Goal: Information Seeking & Learning: Check status

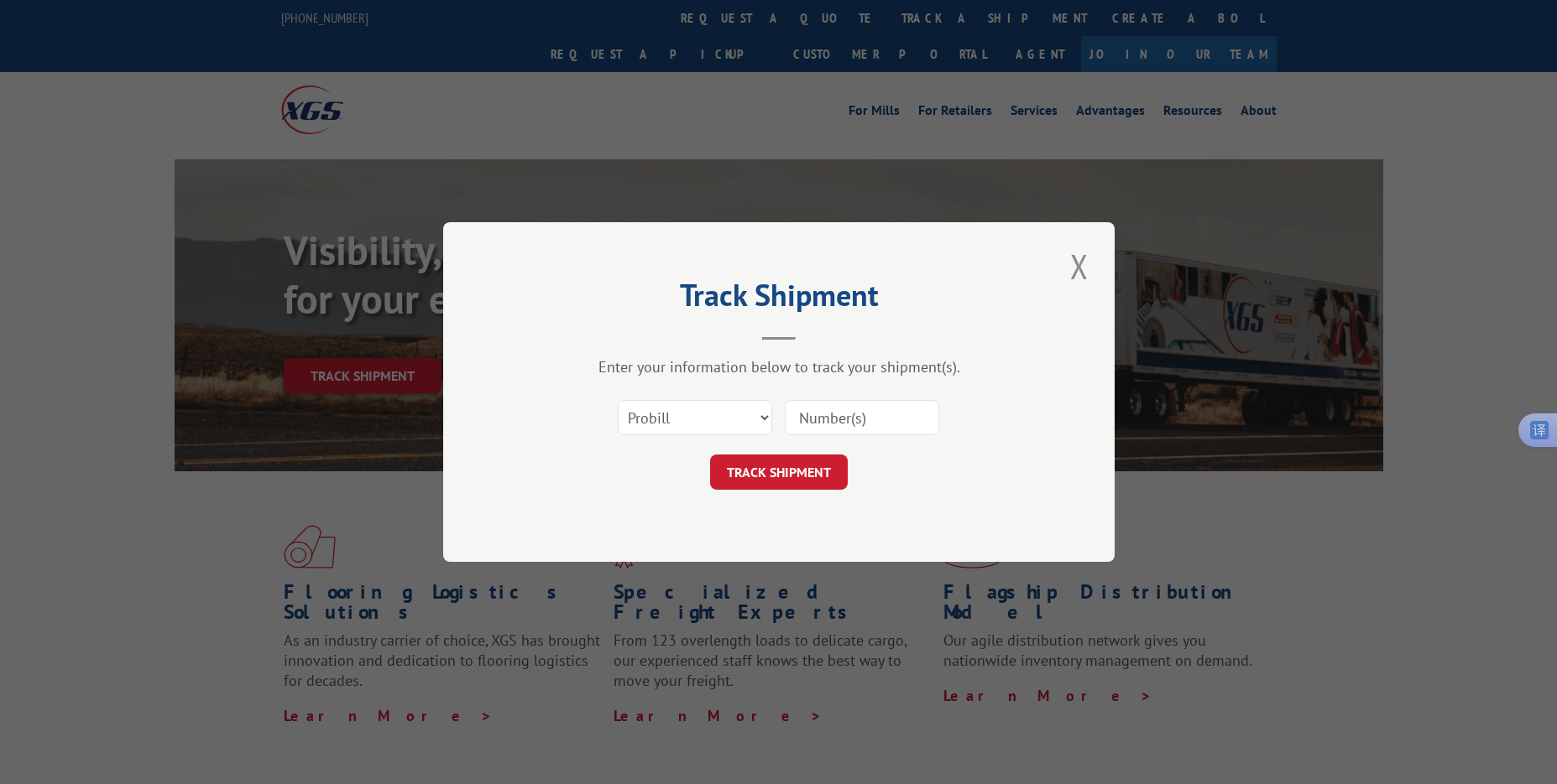
click at [812, 416] on input at bounding box center [861, 417] width 154 height 35
paste input "17108428"
type input "17108428"
click at [755, 462] on button "TRACK SHIPMENT" at bounding box center [778, 472] width 138 height 35
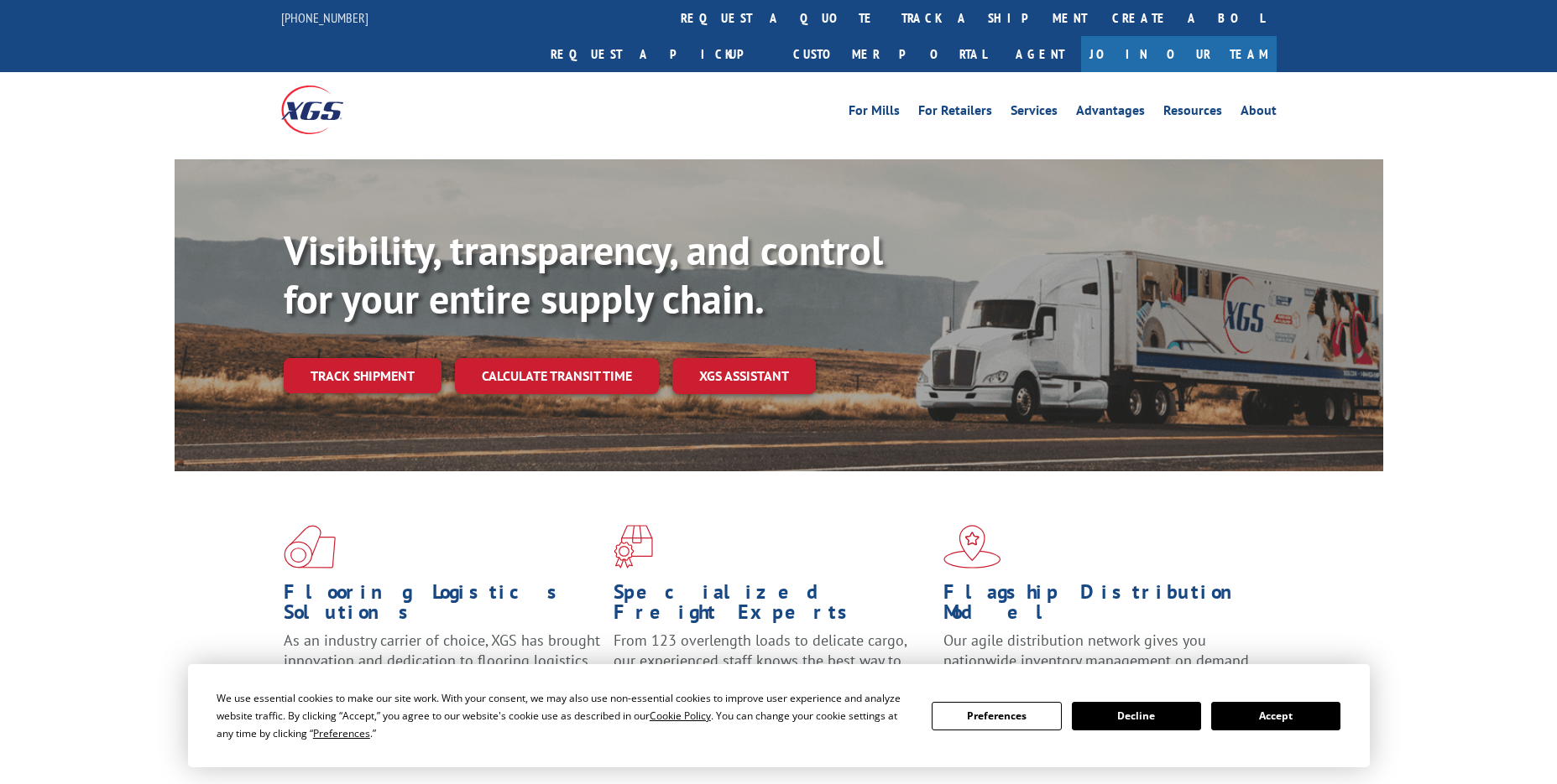
click at [387, 358] on link "Track shipment" at bounding box center [363, 375] width 157 height 35
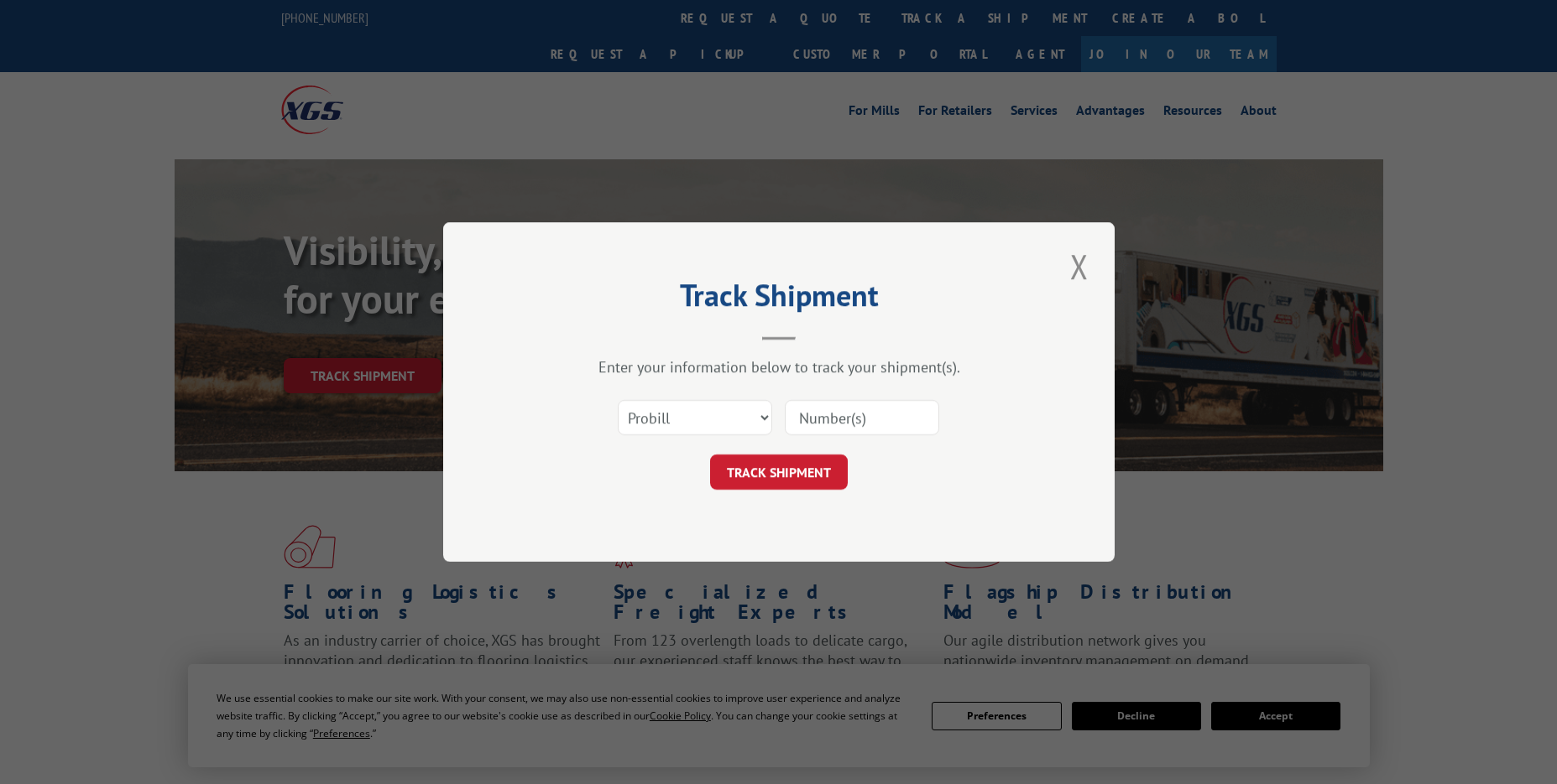
click at [822, 421] on input at bounding box center [861, 417] width 154 height 35
paste input "17409449"
type input "17409449"
click at [759, 466] on button "TRACK SHIPMENT" at bounding box center [778, 472] width 138 height 35
click at [819, 410] on input at bounding box center [861, 417] width 154 height 35
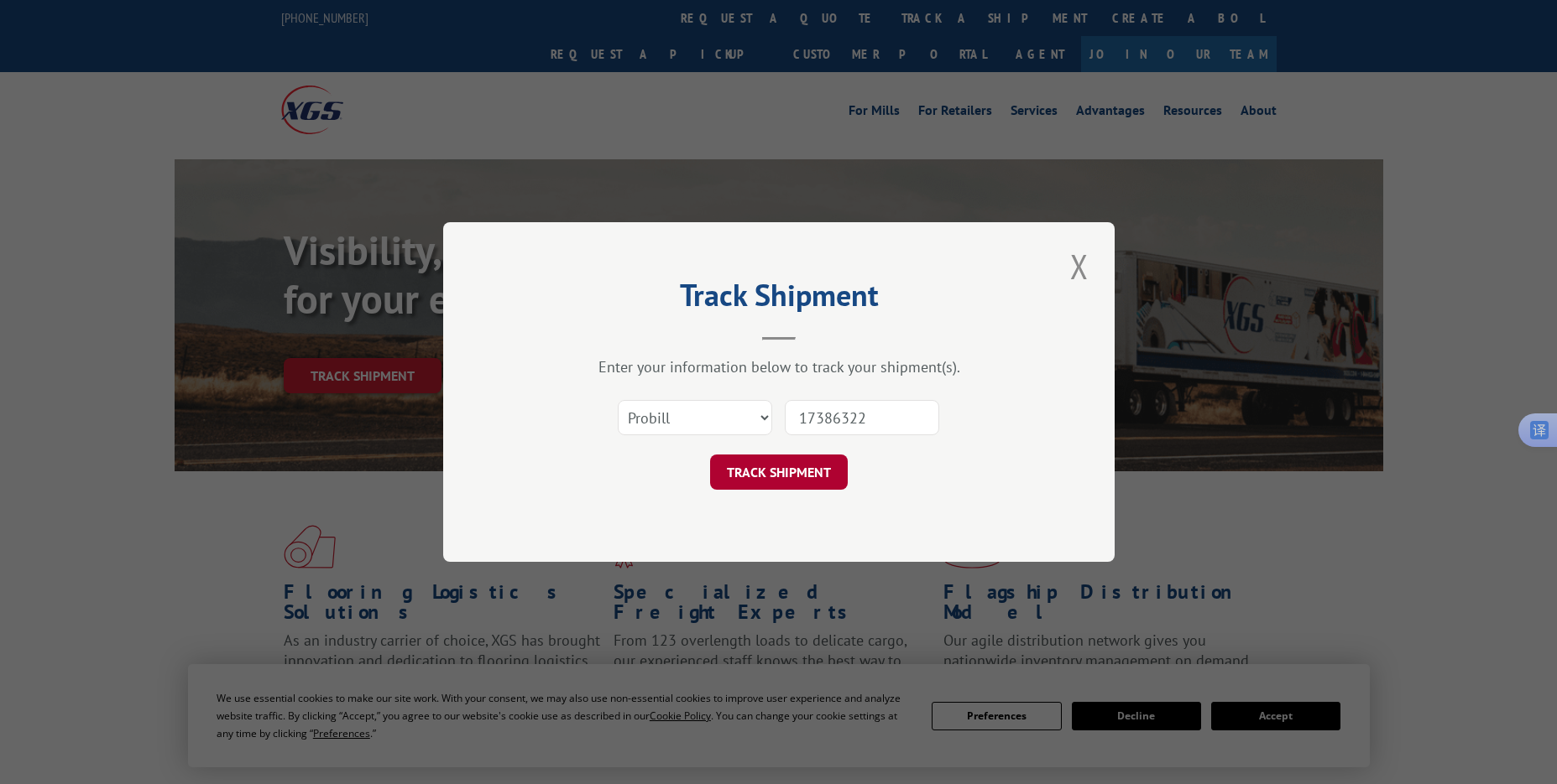
type input "17386322"
click at [763, 456] on button "TRACK SHIPMENT" at bounding box center [778, 472] width 138 height 35
